Goal: Transaction & Acquisition: Purchase product/service

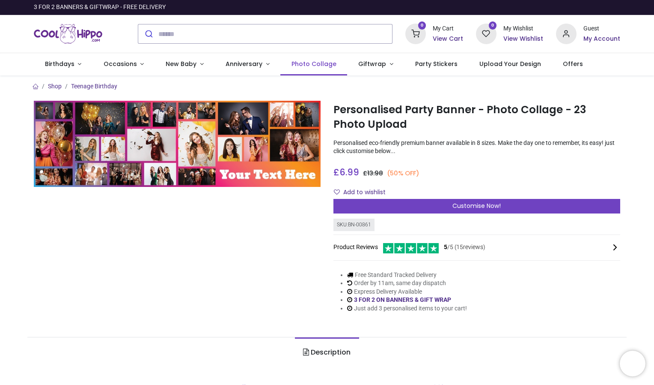
click at [301, 62] on span "Photo Collage" at bounding box center [314, 64] width 45 height 9
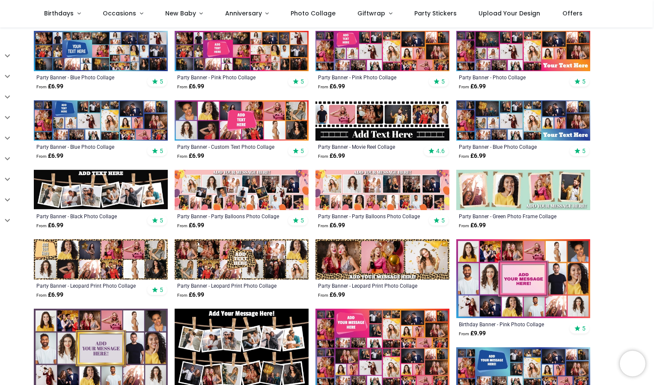
scroll to position [244, 0]
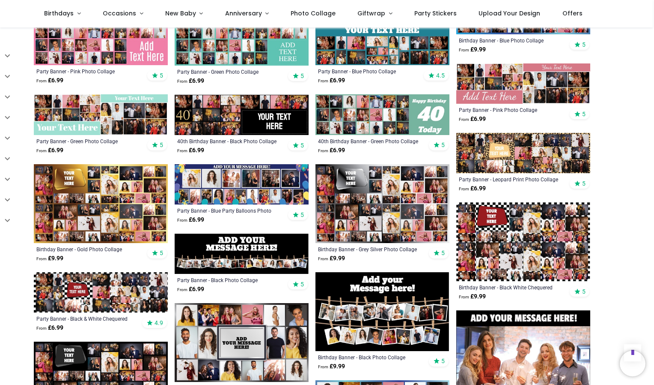
scroll to position [581, 0]
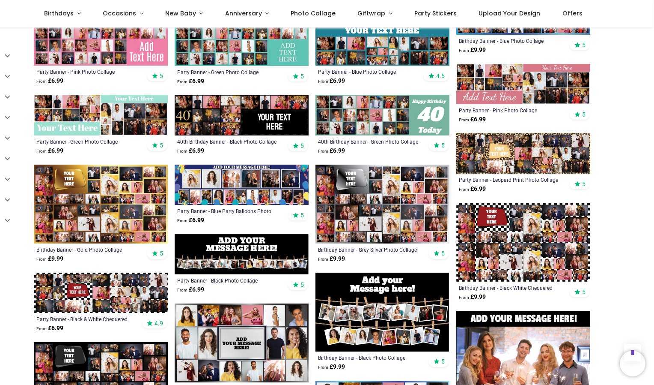
click at [116, 224] on img at bounding box center [101, 203] width 134 height 79
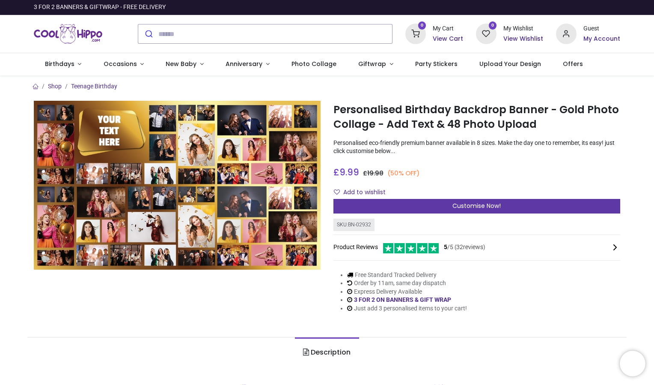
click at [390, 206] on div "Customise Now!" at bounding box center [477, 206] width 287 height 15
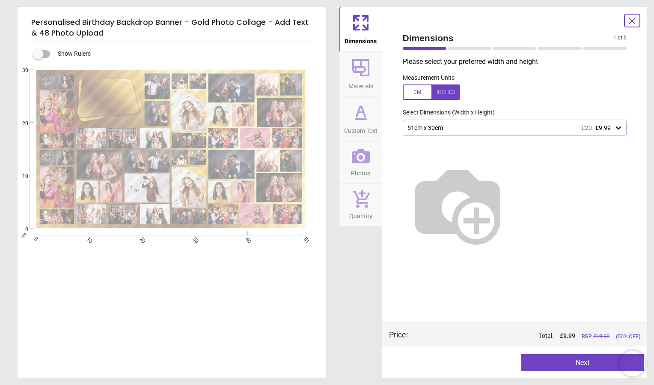
click at [619, 127] on icon at bounding box center [619, 127] width 9 height 9
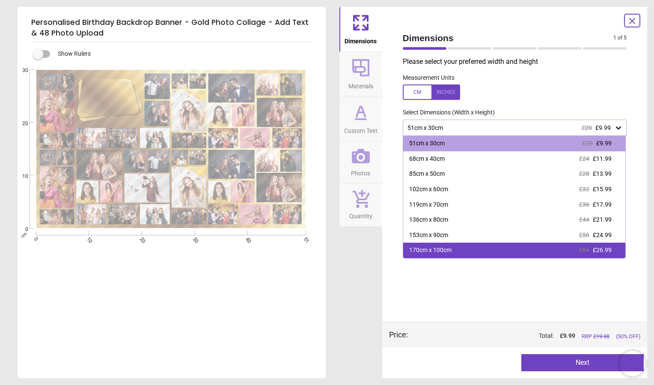
click at [621, 246] on div "170cm x 100cm £54 £26.99" at bounding box center [514, 249] width 223 height 15
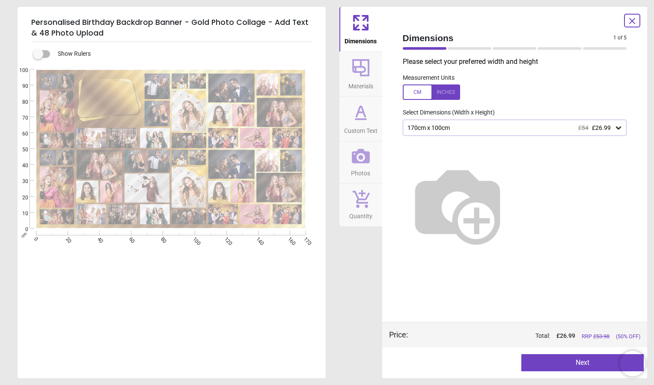
click at [577, 360] on button "Next" at bounding box center [583, 362] width 122 height 17
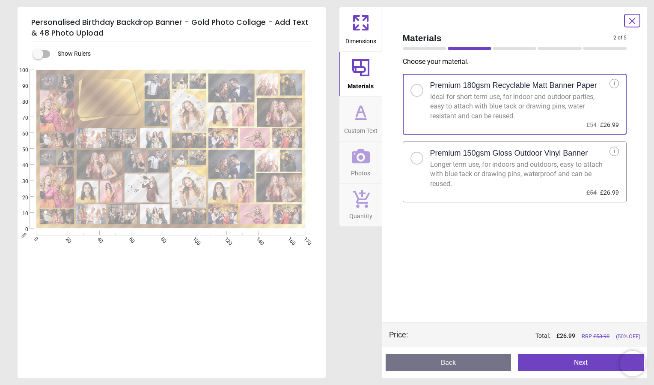
click at [576, 361] on button "Next" at bounding box center [581, 362] width 126 height 17
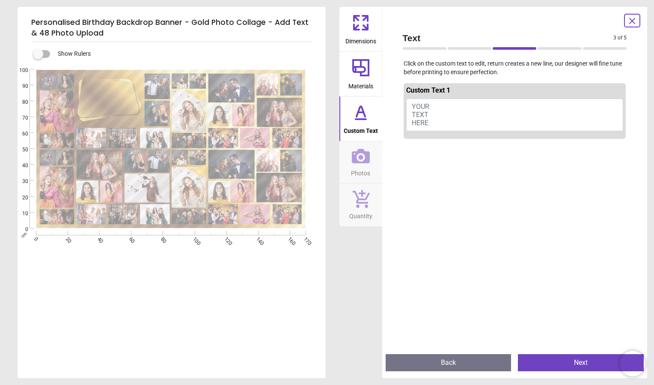
click at [419, 105] on span "YOUR TEXT HERE" at bounding box center [421, 114] width 18 height 24
type textarea "**********"
click at [559, 360] on button "Next" at bounding box center [581, 362] width 126 height 17
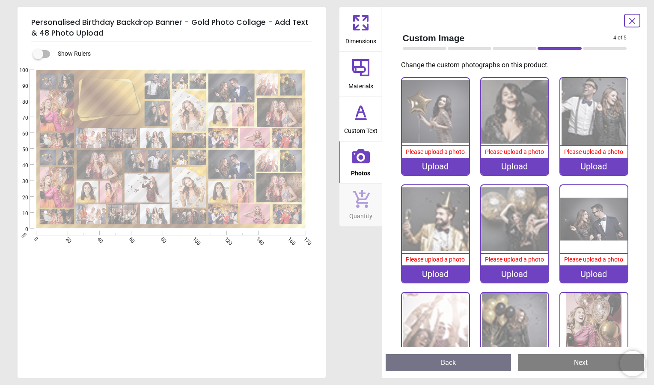
click at [433, 132] on img at bounding box center [435, 111] width 67 height 67
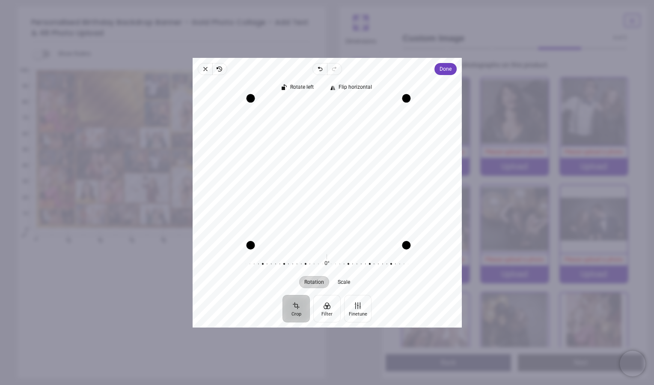
drag, startPoint x: 404, startPoint y: 102, endPoint x: 396, endPoint y: 70, distance: 33.1
click at [396, 70] on div "Close Revert Undo Redo Done Crop Filter Finetune Rotate left Flip horizontal Re…" at bounding box center [327, 192] width 269 height 269
click at [341, 70] on div "Close Revert Undo Redo Done Crop Filter Finetune Rotate left Flip horizontal Re…" at bounding box center [327, 192] width 269 height 269
drag, startPoint x: 406, startPoint y: 99, endPoint x: 400, endPoint y: 86, distance: 14.8
click at [400, 85] on div "Rotate left Flip horizontal Recenter Rotation Scale 0° Reset" at bounding box center [327, 185] width 269 height 220
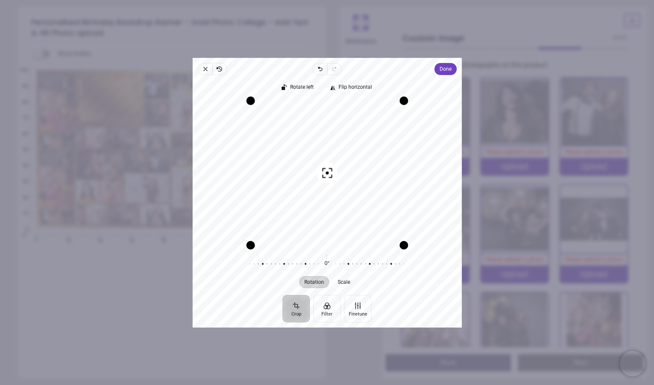
drag, startPoint x: 325, startPoint y: 169, endPoint x: 326, endPoint y: 149, distance: 19.3
click at [326, 149] on div "Recenter" at bounding box center [328, 172] width 256 height 144
drag, startPoint x: 326, startPoint y: 174, endPoint x: 326, endPoint y: 142, distance: 32.1
click at [326, 142] on div "Recenter" at bounding box center [328, 172] width 256 height 144
click at [295, 305] on button "Crop" at bounding box center [296, 307] width 27 height 27
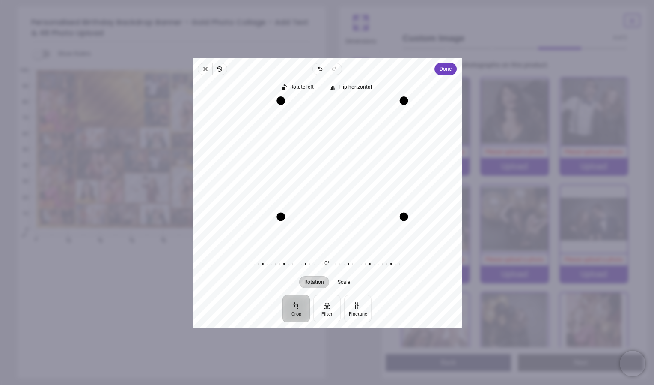
drag, startPoint x: 250, startPoint y: 244, endPoint x: 247, endPoint y: 164, distance: 80.6
click at [247, 164] on div "Recenter" at bounding box center [328, 172] width 256 height 144
drag, startPoint x: 401, startPoint y: 102, endPoint x: 341, endPoint y: 75, distance: 65.6
click at [341, 75] on div "Rotate left Flip horizontal Recenter Rotation Scale 0° Reset" at bounding box center [327, 185] width 269 height 220
drag, startPoint x: 330, startPoint y: 146, endPoint x: 331, endPoint y: 218, distance: 72.0
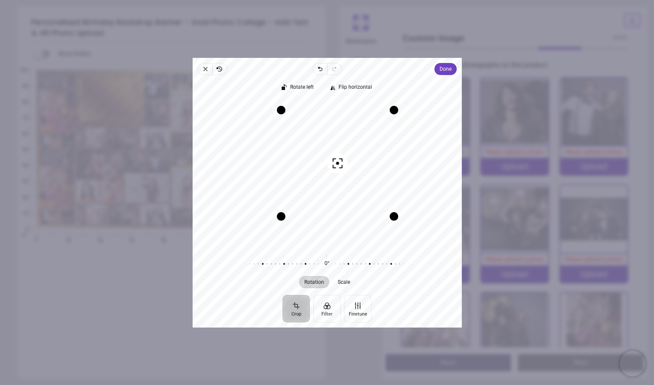
click at [331, 218] on div "Recenter" at bounding box center [328, 172] width 256 height 144
click at [443, 69] on span "Done" at bounding box center [445, 69] width 12 height 10
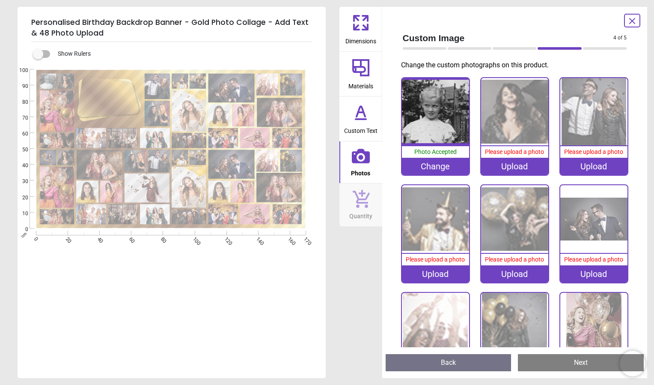
click at [508, 161] on div "Upload" at bounding box center [514, 166] width 67 height 17
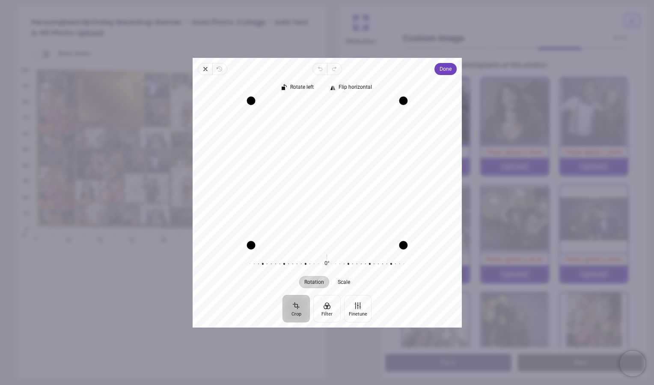
drag, startPoint x: 323, startPoint y: 165, endPoint x: 326, endPoint y: 193, distance: 28.0
click at [326, 193] on div "Recenter" at bounding box center [328, 172] width 256 height 144
click at [446, 69] on span "Done" at bounding box center [445, 69] width 12 height 10
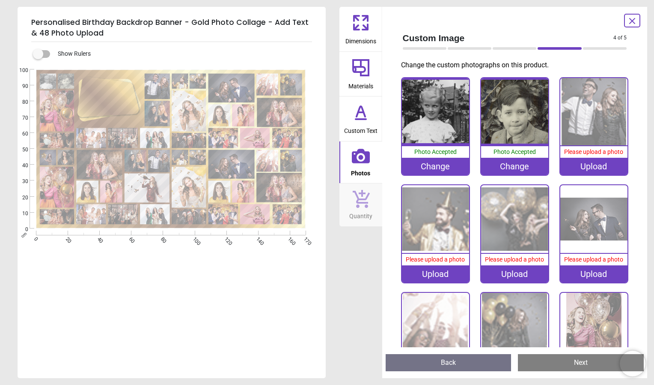
click at [583, 115] on img at bounding box center [594, 111] width 67 height 67
click at [595, 131] on img at bounding box center [594, 111] width 67 height 67
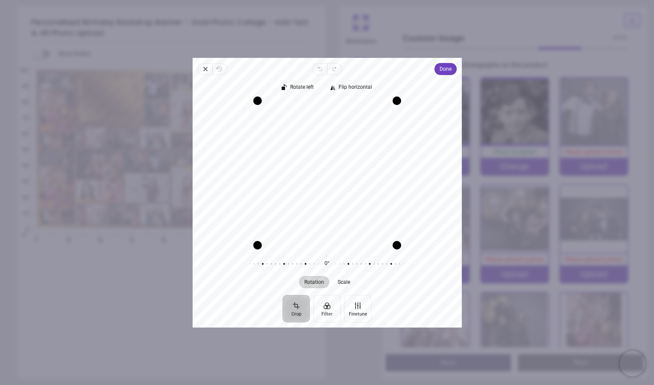
click at [310, 186] on div "Recenter" at bounding box center [328, 172] width 256 height 144
click at [323, 166] on div "Recenter" at bounding box center [328, 172] width 256 height 144
drag, startPoint x: 323, startPoint y: 166, endPoint x: 332, endPoint y: 182, distance: 18.8
click at [332, 182] on div "Recenter" at bounding box center [328, 172] width 256 height 144
drag, startPoint x: 340, startPoint y: 212, endPoint x: 332, endPoint y: 190, distance: 22.8
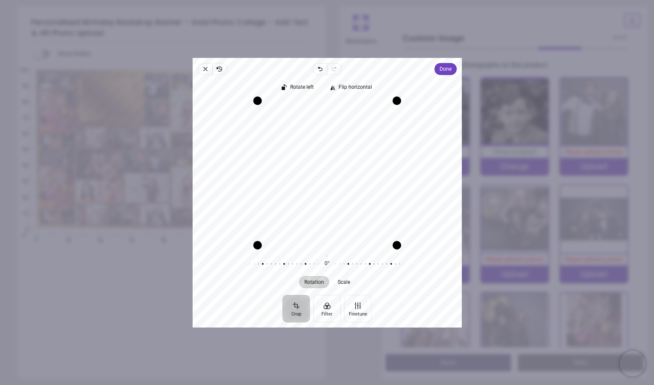
click at [332, 190] on div "Recenter" at bounding box center [328, 172] width 256 height 144
click at [338, 282] on span "Scale" at bounding box center [344, 281] width 12 height 5
drag, startPoint x: 329, startPoint y: 265, endPoint x: 295, endPoint y: 281, distance: 37.2
click at [295, 281] on div "Rotation Scale 0° Reset 20% Reset" at bounding box center [327, 269] width 269 height 36
click at [303, 307] on button "Crop" at bounding box center [296, 307] width 27 height 27
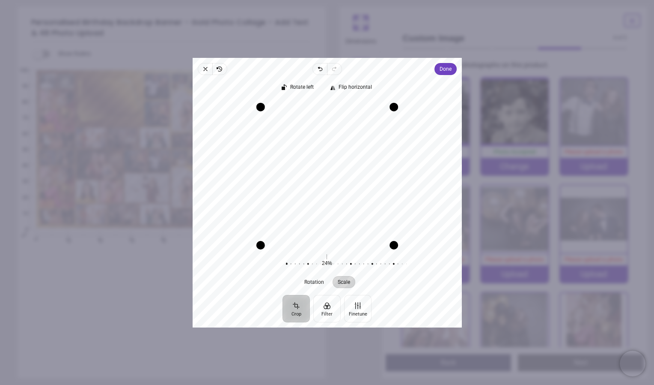
drag, startPoint x: 332, startPoint y: 102, endPoint x: 336, endPoint y: 109, distance: 8.1
click at [336, 109] on div "Drag edge t" at bounding box center [327, 106] width 133 height 9
click at [451, 67] on span "Done" at bounding box center [445, 69] width 12 height 10
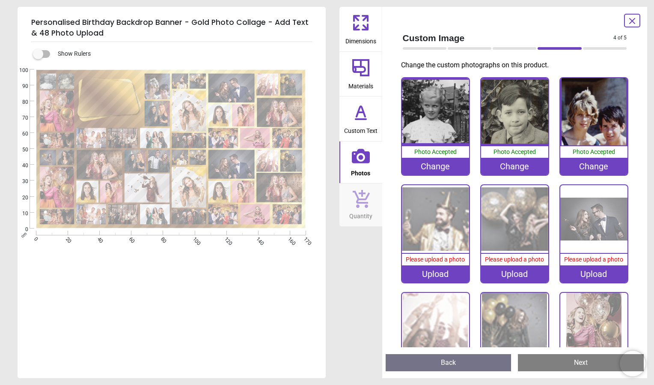
click at [439, 229] on img at bounding box center [435, 218] width 67 height 67
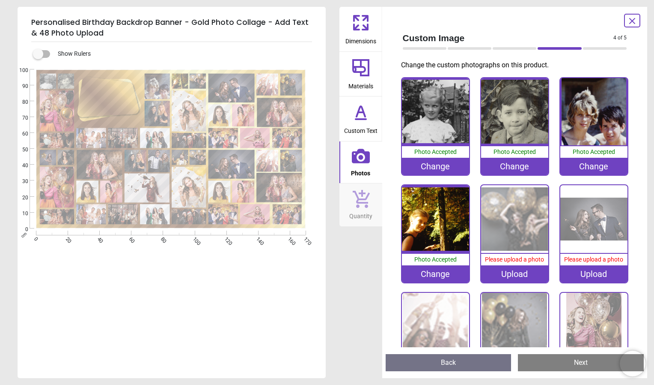
click at [512, 261] on div "Please upload a photo" at bounding box center [514, 260] width 67 height 12
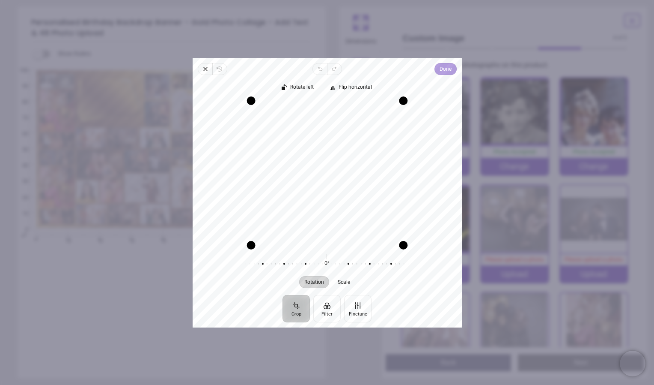
click at [446, 69] on span "Done" at bounding box center [445, 69] width 12 height 10
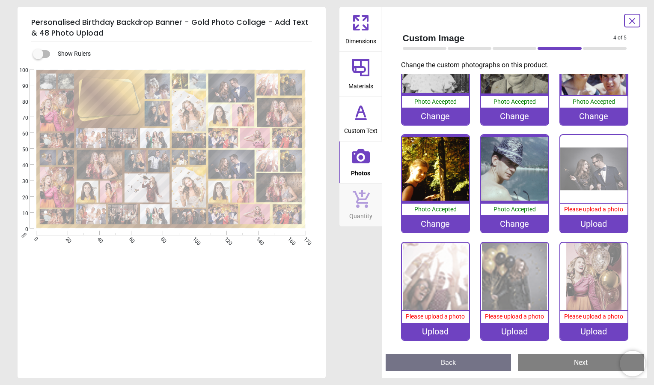
scroll to position [28, 0]
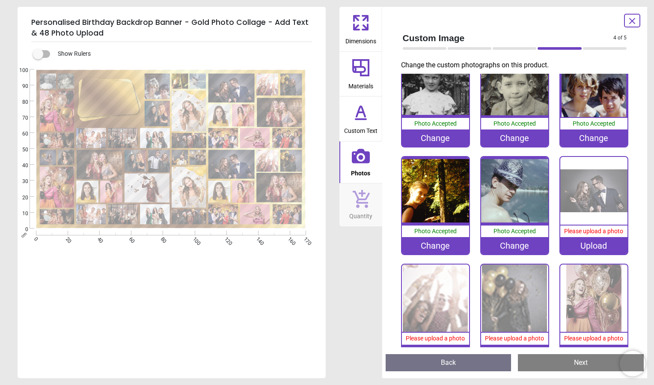
click at [586, 183] on img at bounding box center [594, 190] width 67 height 67
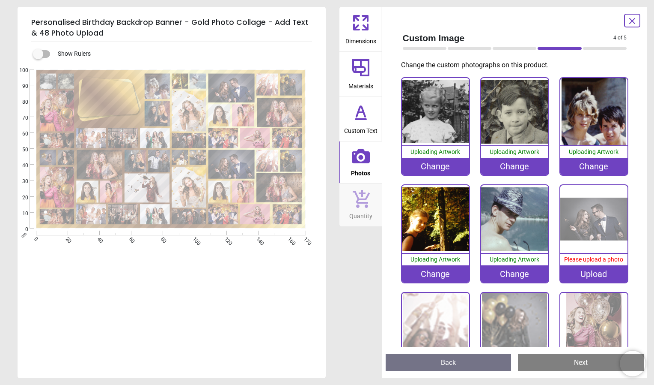
scroll to position [1428, 0]
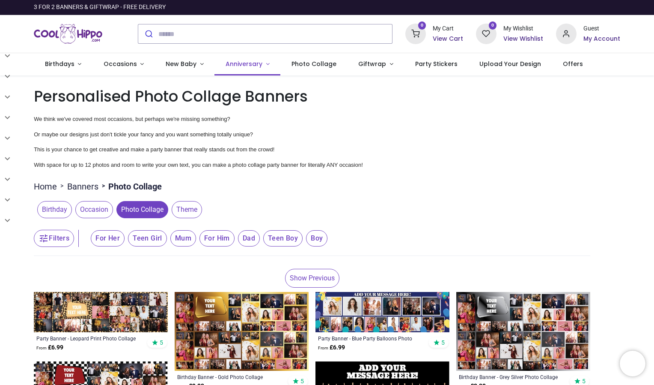
click at [239, 63] on span "Anniversary" at bounding box center [244, 64] width 37 height 9
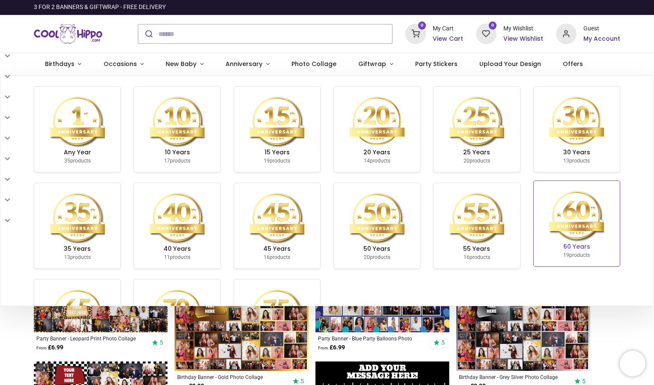
click at [562, 218] on img at bounding box center [577, 215] width 55 height 55
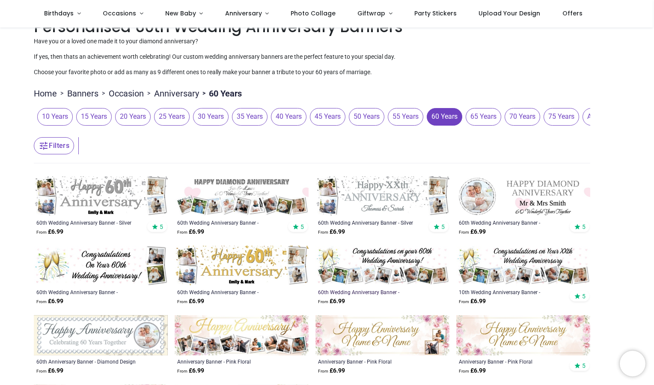
scroll to position [22, 0]
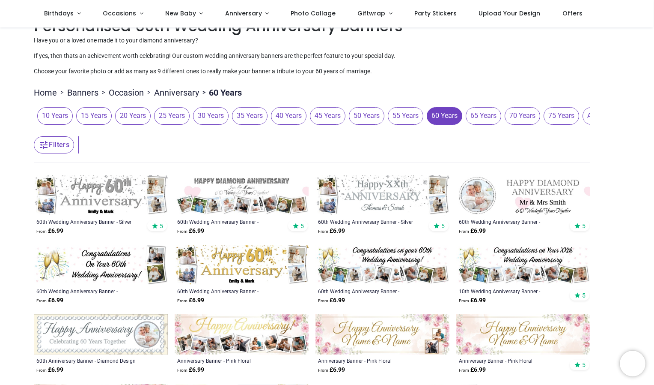
click at [237, 188] on img at bounding box center [242, 195] width 134 height 40
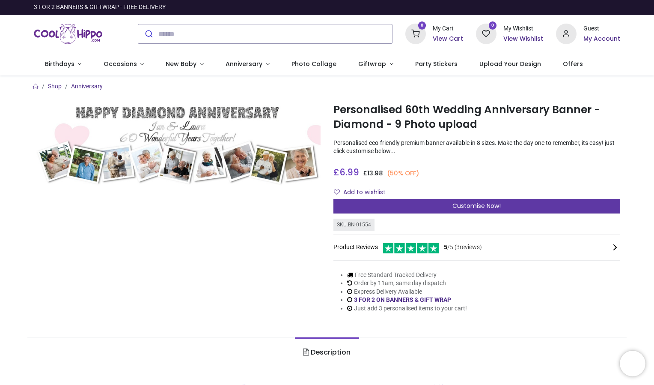
click at [454, 204] on span "Customise Now!" at bounding box center [477, 205] width 48 height 9
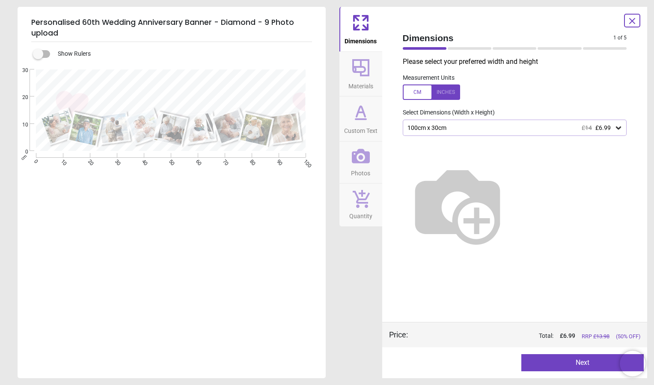
click at [615, 128] on icon at bounding box center [619, 127] width 9 height 9
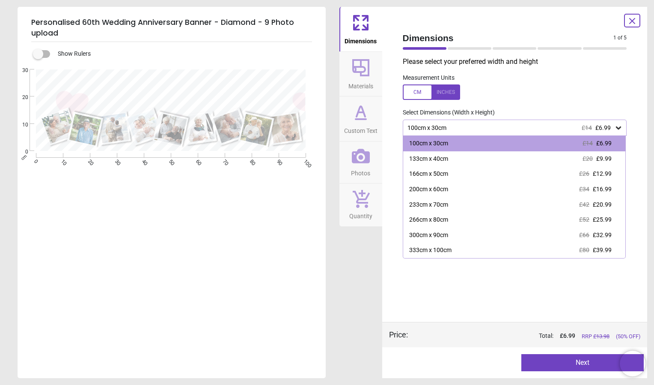
click at [490, 294] on div "Please select your preferred width and height Measurement Units Select Dimensio…" at bounding box center [515, 189] width 238 height 265
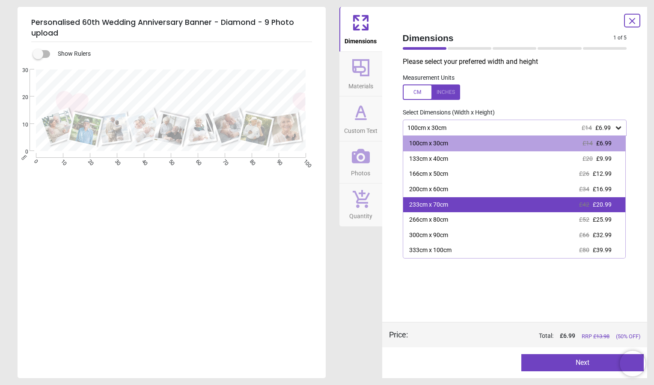
click at [458, 207] on div "233cm x 70cm £42 £20.99" at bounding box center [514, 204] width 223 height 15
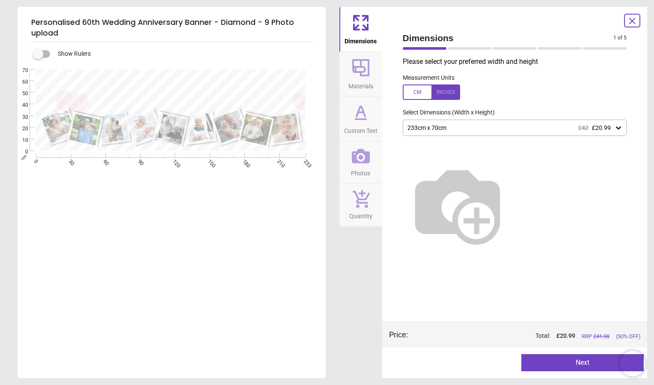
click at [582, 357] on button "Next" at bounding box center [583, 362] width 122 height 17
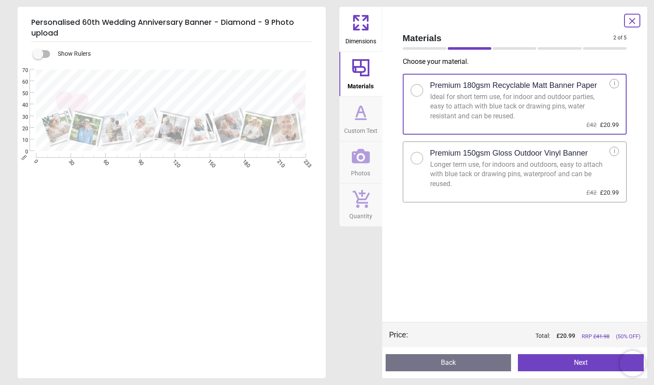
click at [576, 360] on button "Next" at bounding box center [581, 362] width 126 height 17
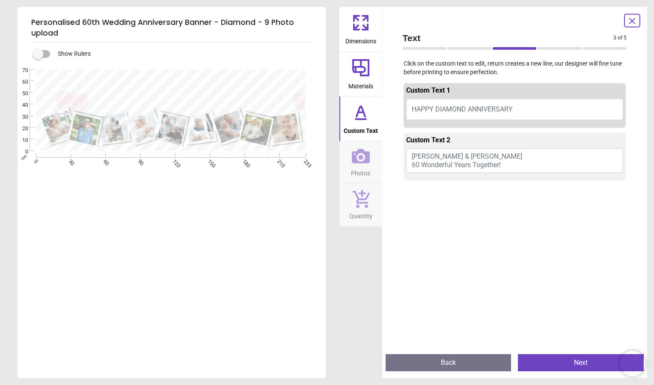
click at [451, 157] on button "Ian & Laura 60 Wonderful Years Together!" at bounding box center [515, 160] width 218 height 24
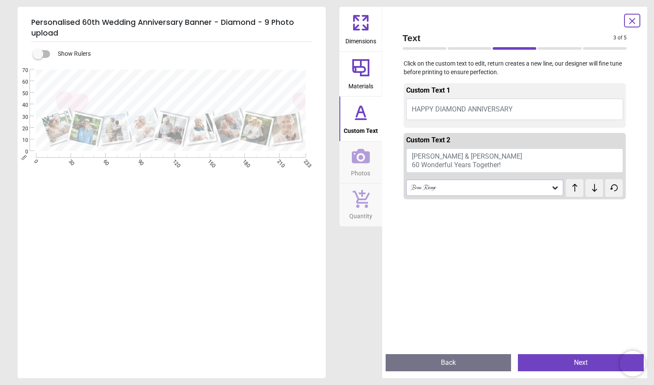
click at [451, 157] on button "Ian & Laura 60 Wonderful Years Together!" at bounding box center [515, 160] width 218 height 24
click at [449, 155] on button "Ian & Laura 60 Wonderful Years Together!" at bounding box center [515, 160] width 218 height 24
click at [502, 105] on span "HAPPY DIAMOND ANNIVERSARY" at bounding box center [462, 109] width 101 height 8
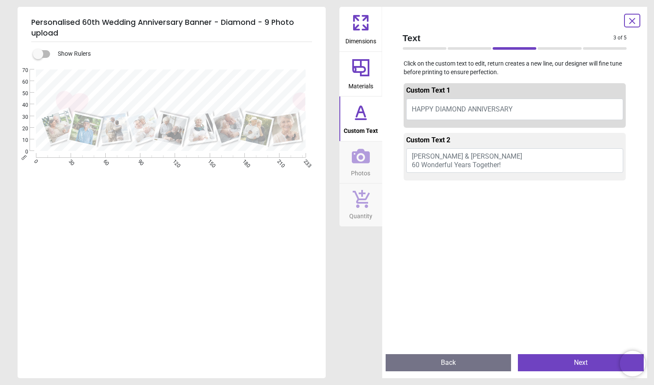
click at [463, 155] on button "Ian & Laura 60 Wonderful Years Together!" at bounding box center [515, 160] width 218 height 24
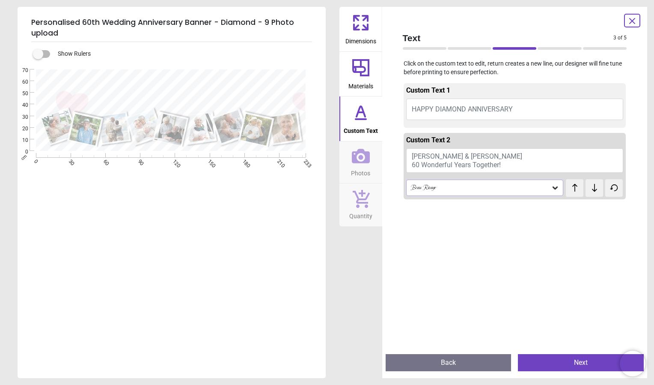
click at [443, 108] on span "HAPPY DIAMOND ANNIVERSARY" at bounding box center [462, 109] width 101 height 8
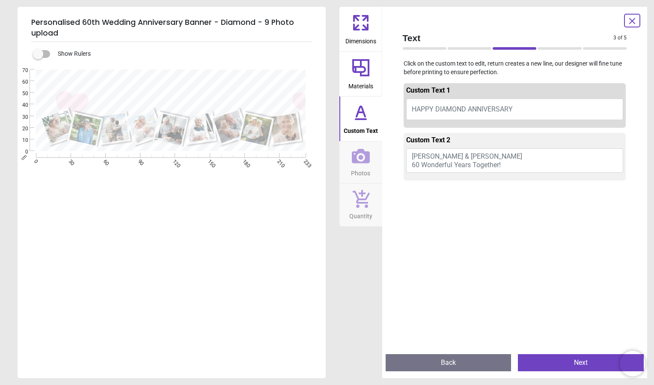
click at [565, 362] on button "Next" at bounding box center [581, 362] width 126 height 17
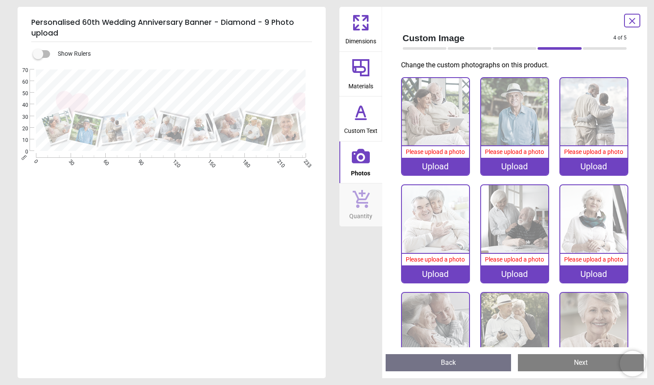
click at [476, 364] on button "Back" at bounding box center [449, 362] width 126 height 17
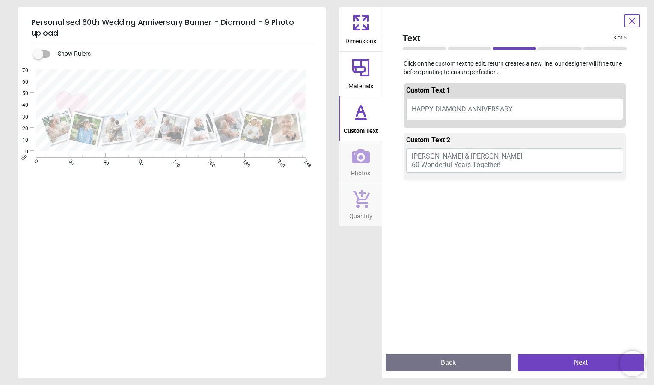
click at [449, 160] on span "Ian & Laura 60 Wonderful Years Together!" at bounding box center [467, 160] width 111 height 16
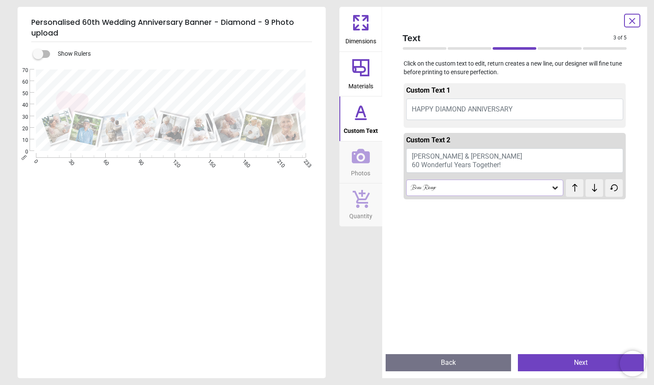
click at [449, 160] on span "Ian & Laura 60 Wonderful Years Together!" at bounding box center [467, 160] width 111 height 16
type textarea "*"
type textarea "*********"
click at [558, 361] on button "Next" at bounding box center [581, 362] width 126 height 17
